Goal: Find specific page/section: Find specific page/section

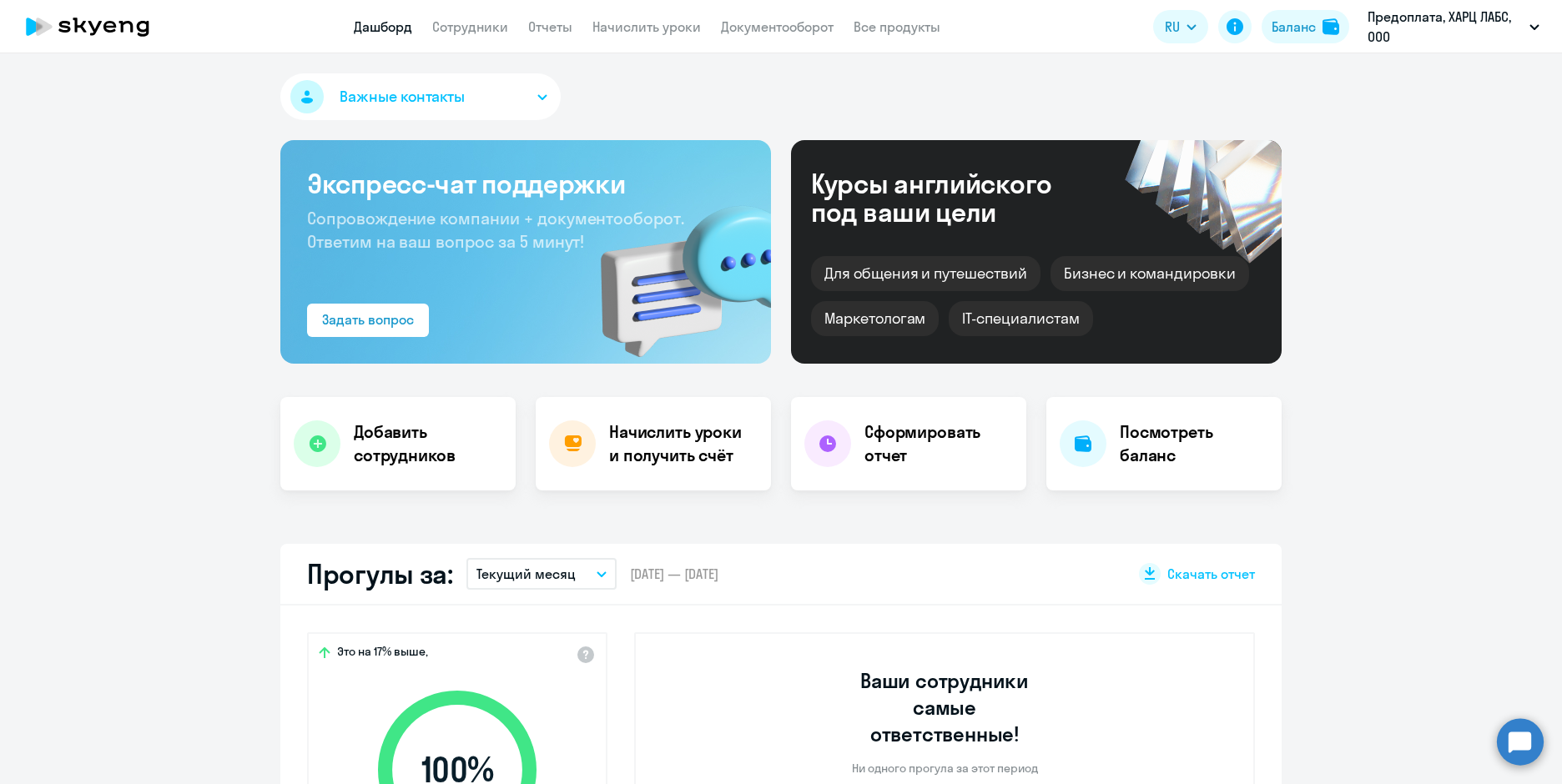
select select "30"
click at [464, 31] on link "Сотрудники" at bounding box center [469, 27] width 76 height 17
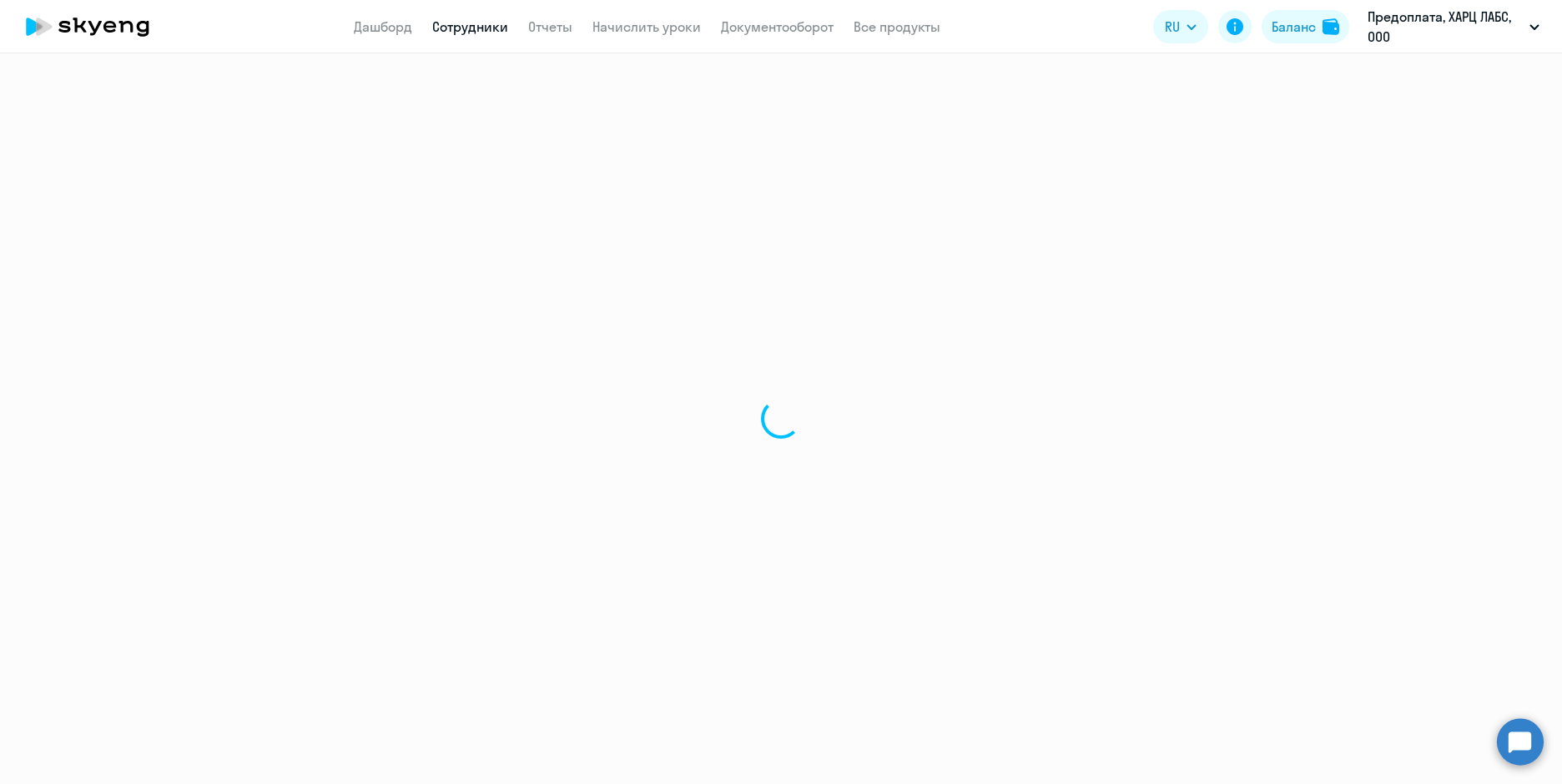
select select "30"
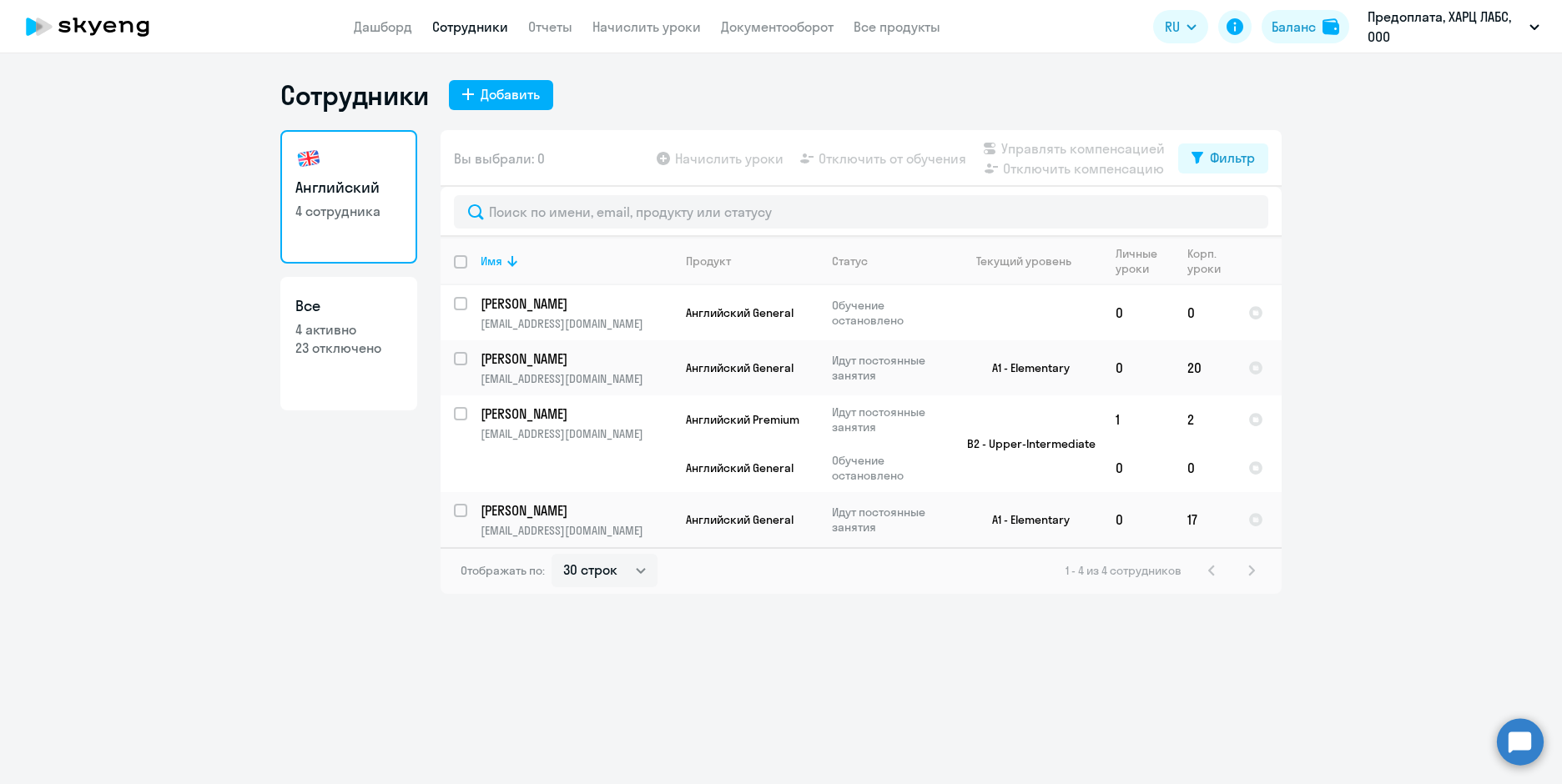
click at [397, 344] on p "23 отключено" at bounding box center [349, 348] width 107 height 19
select select "30"
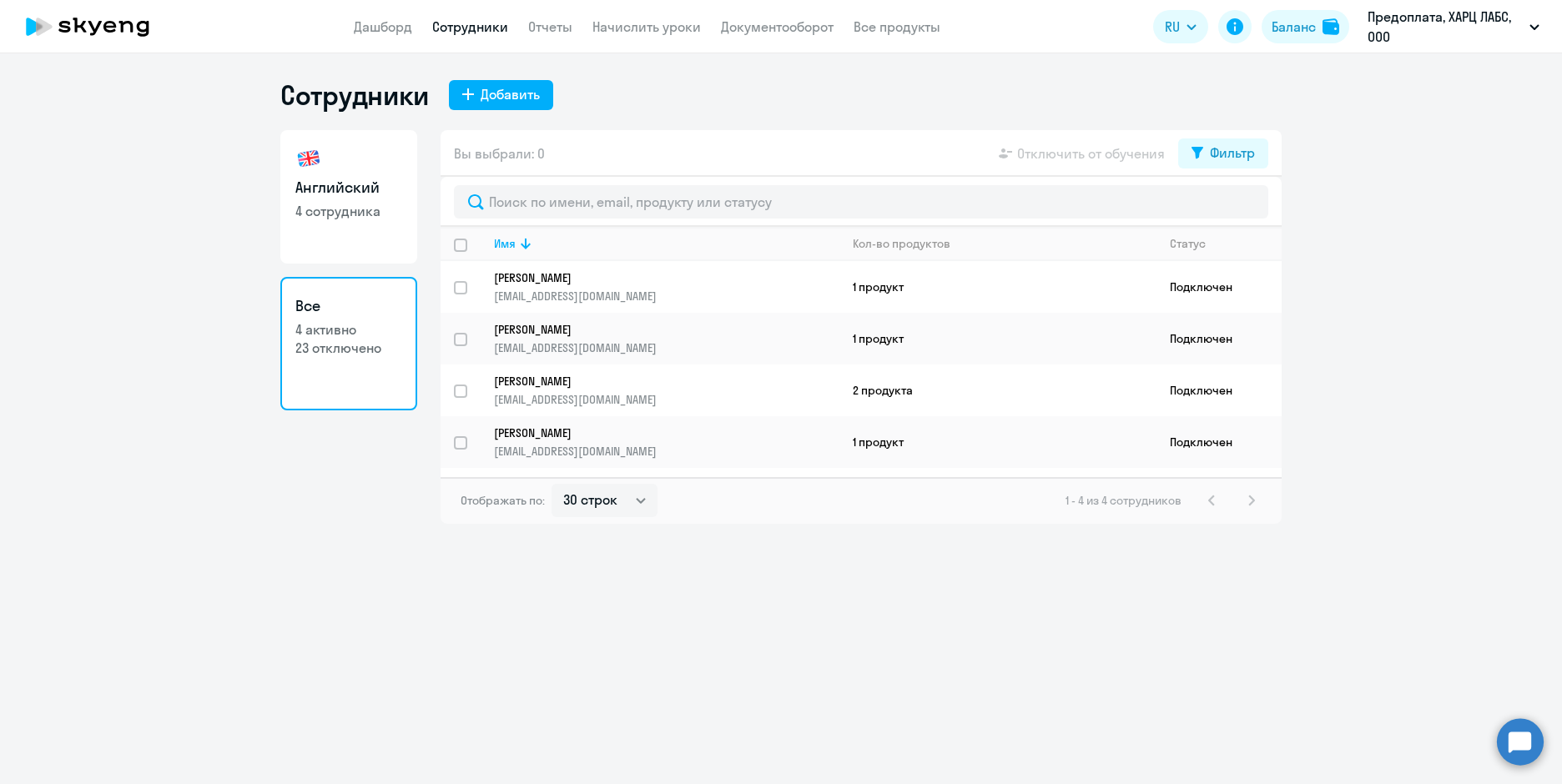
click at [350, 207] on p "4 сотрудника" at bounding box center [349, 211] width 107 height 19
select select "30"
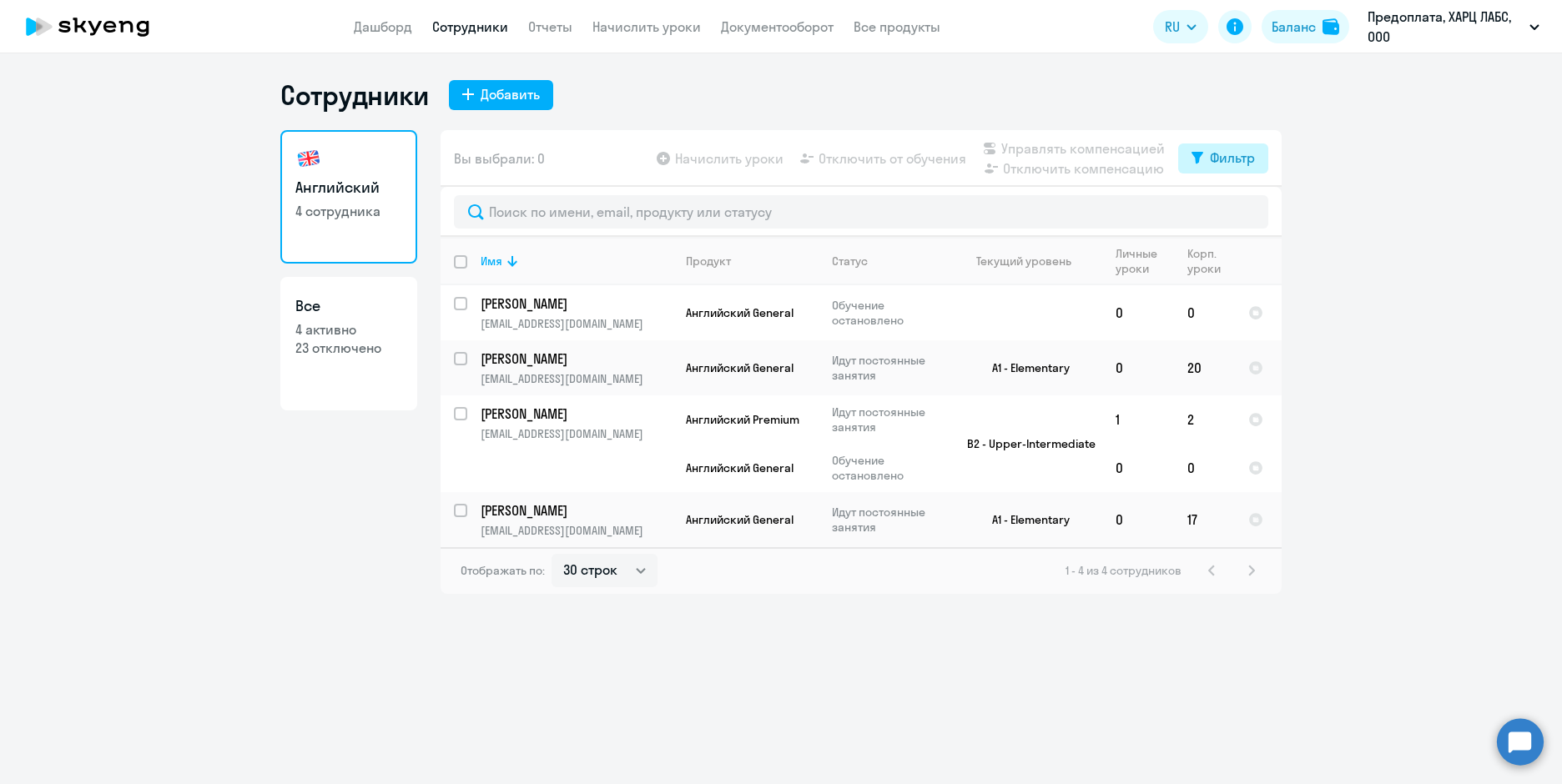
click at [1245, 145] on button "Фильтр" at bounding box center [1223, 158] width 90 height 30
click at [1230, 209] on span at bounding box center [1240, 213] width 28 height 17
click at [1227, 212] on input "checkbox" at bounding box center [1226, 212] width 1 height 1
checkbox input "true"
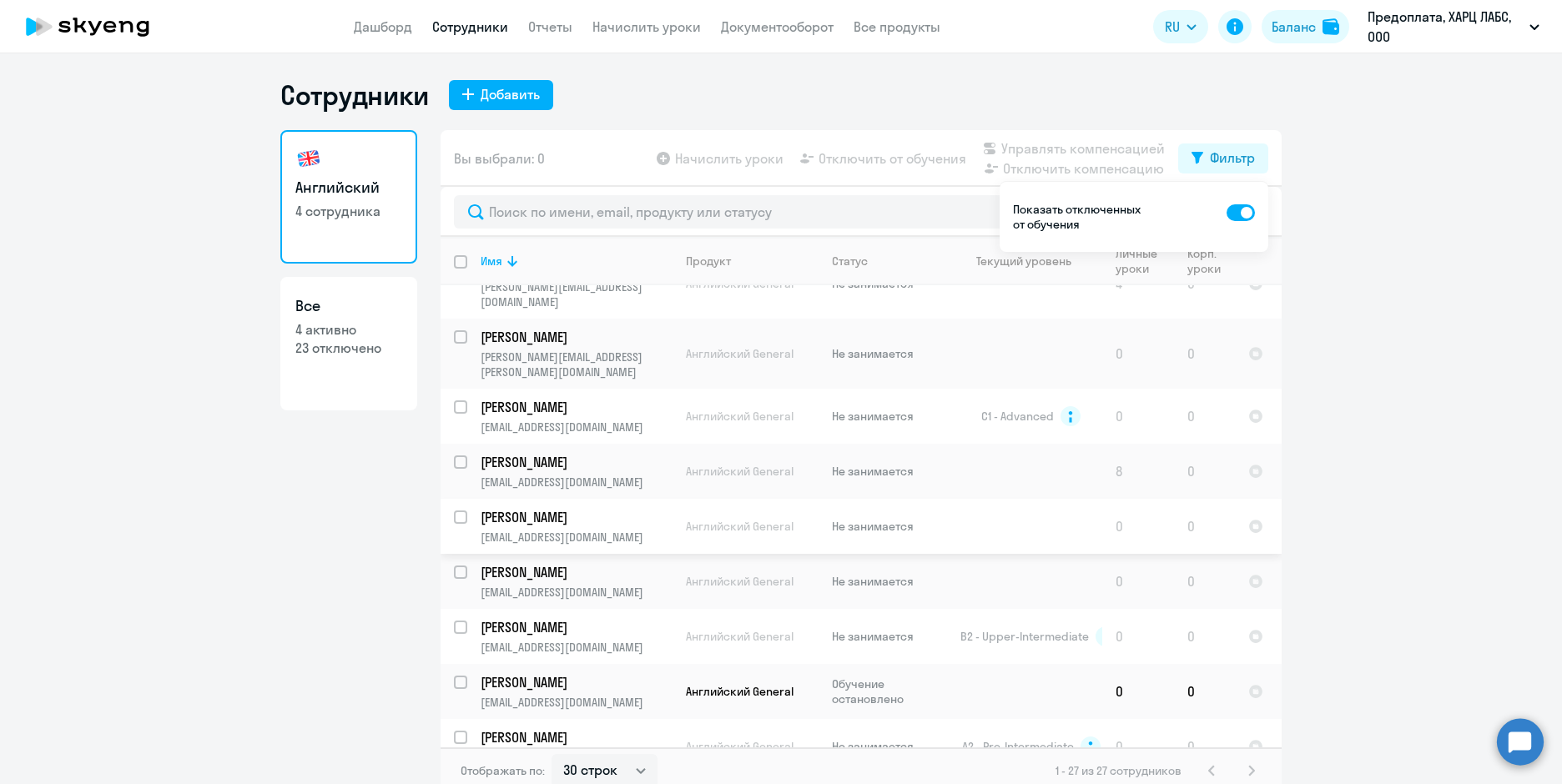
scroll to position [167, 0]
click at [573, 451] on p "[PERSON_NAME]" at bounding box center [575, 461] width 188 height 19
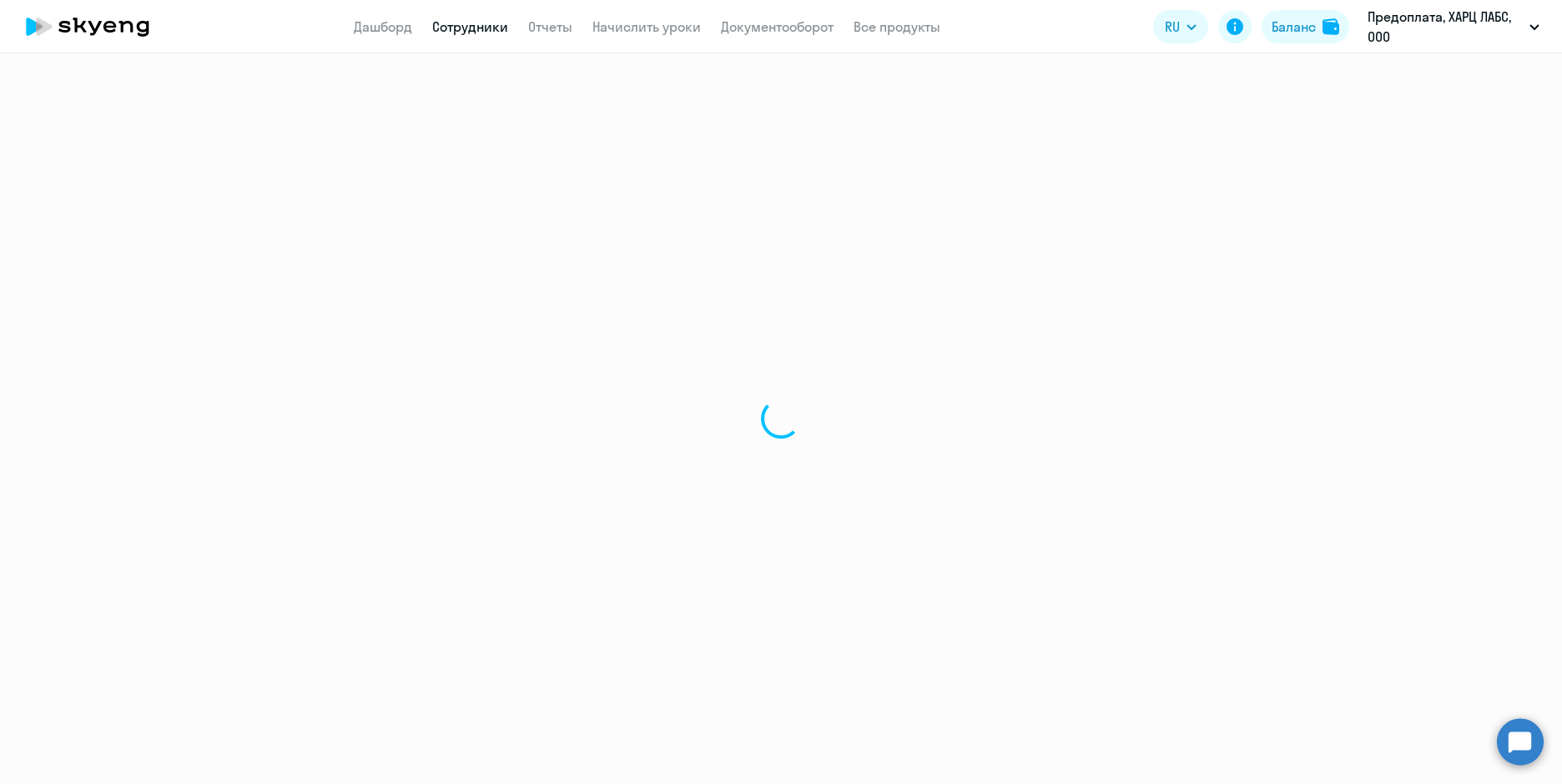
select select "english"
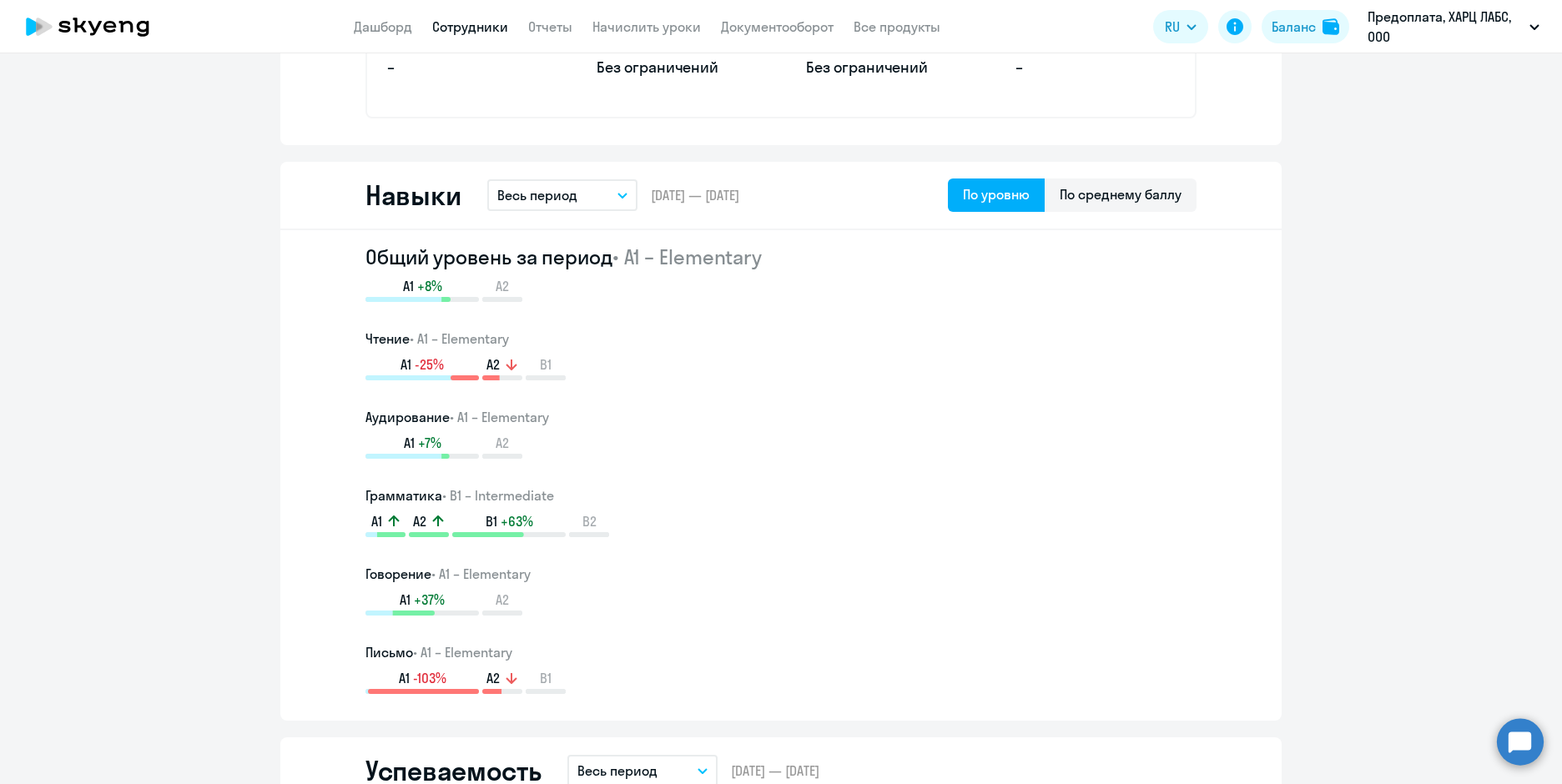
scroll to position [834, 0]
